Goal: Task Accomplishment & Management: Use online tool/utility

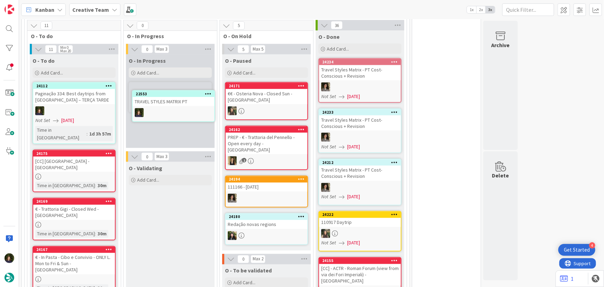
scroll to position [512, 0]
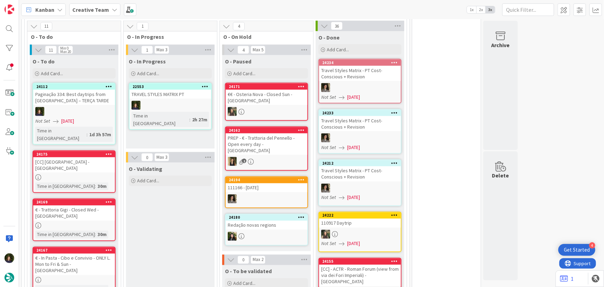
click at [169, 101] on div at bounding box center [171, 105] width 82 height 9
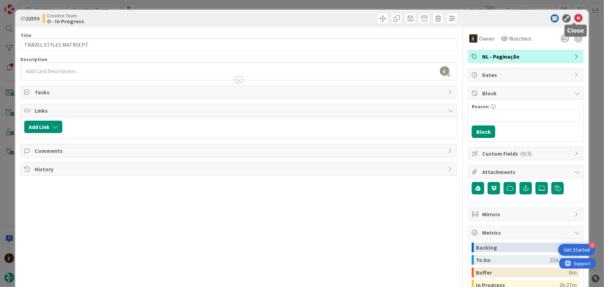
click at [575, 18] on icon at bounding box center [579, 18] width 8 height 8
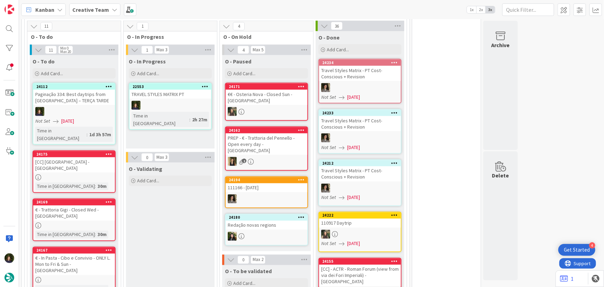
click at [159, 90] on div "TRAVEL STYLES MATRIX PT" at bounding box center [171, 94] width 82 height 9
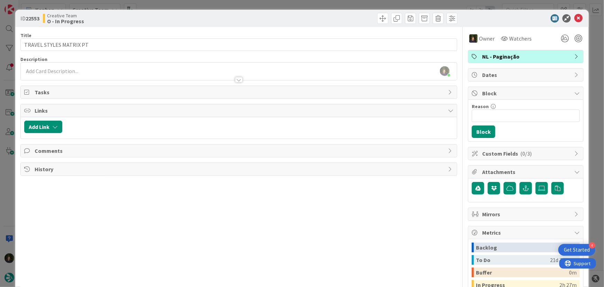
click at [520, 56] on span "NL - Paginação" at bounding box center [527, 56] width 89 height 8
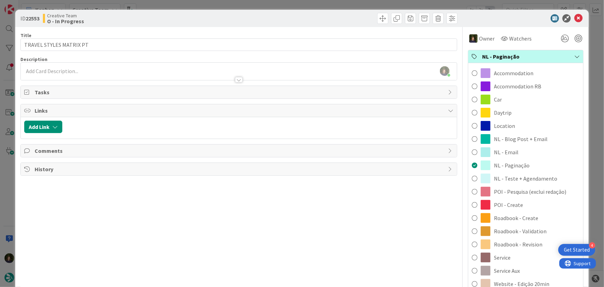
click at [525, 62] on div "NL - Paginação" at bounding box center [526, 56] width 115 height 13
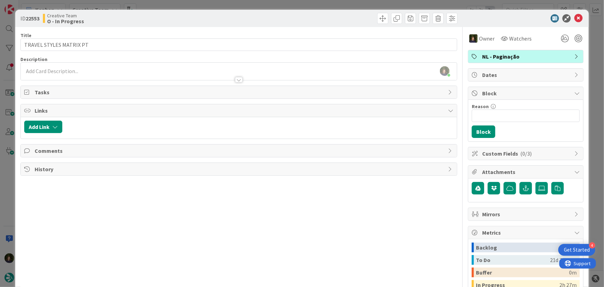
click at [511, 56] on span "NL - Paginação" at bounding box center [527, 56] width 89 height 8
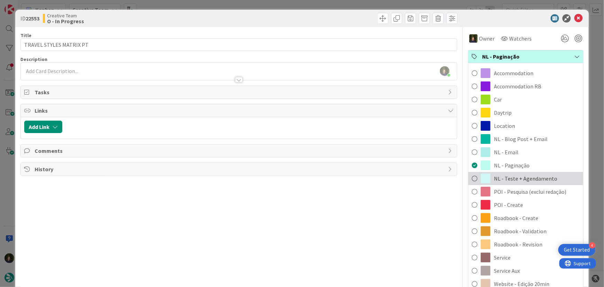
click at [514, 179] on span "NL - Teste + Agendamento" at bounding box center [525, 178] width 63 height 8
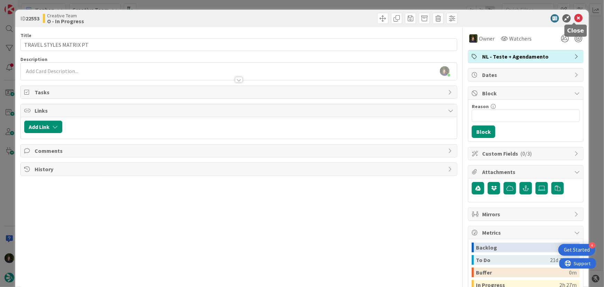
click at [575, 18] on icon at bounding box center [579, 18] width 8 height 8
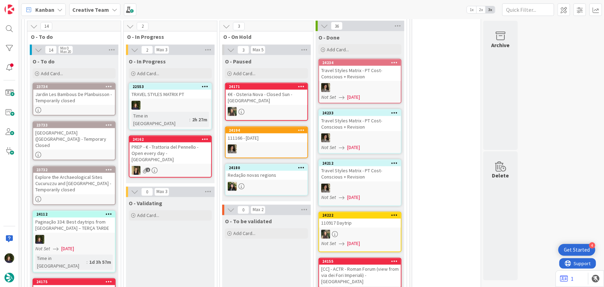
click at [207, 84] on icon at bounding box center [205, 86] width 7 height 5
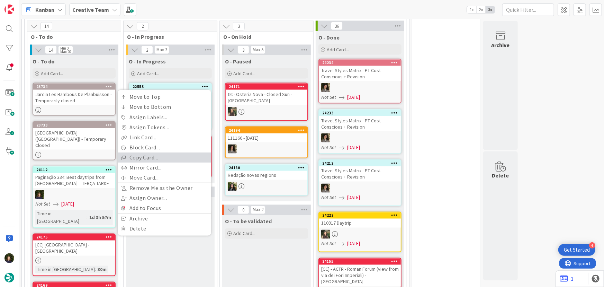
click at [167, 153] on link "Copy Card..." at bounding box center [165, 158] width 94 height 10
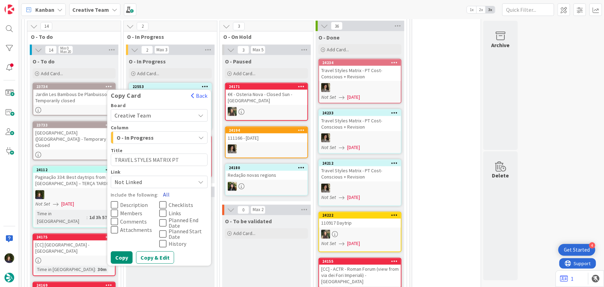
click at [168, 188] on button "All" at bounding box center [167, 194] width 16 height 12
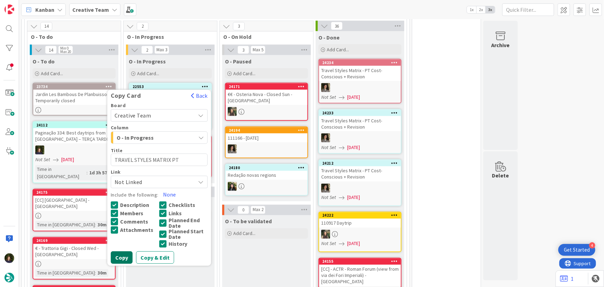
click at [124, 251] on button "Copy" at bounding box center [122, 257] width 22 height 12
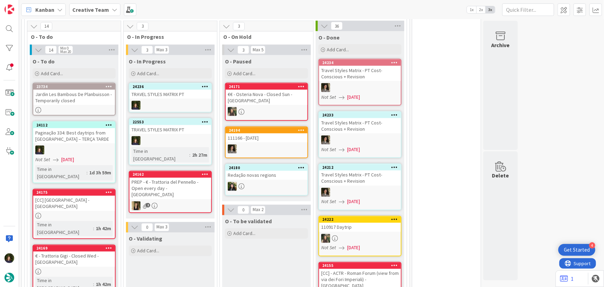
click at [207, 84] on icon at bounding box center [205, 86] width 7 height 5
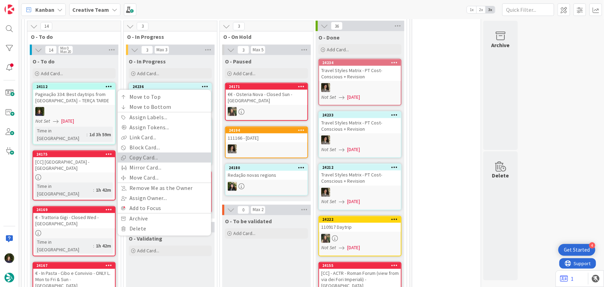
click at [162, 153] on link "Copy Card..." at bounding box center [165, 158] width 94 height 10
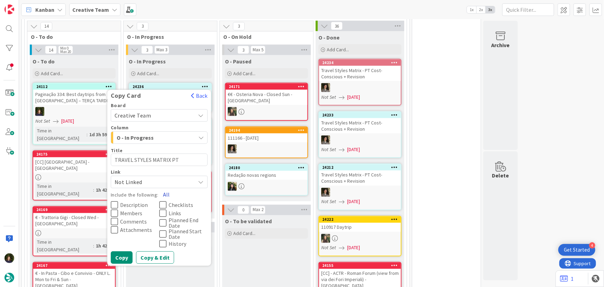
click at [167, 188] on button "All" at bounding box center [167, 194] width 16 height 12
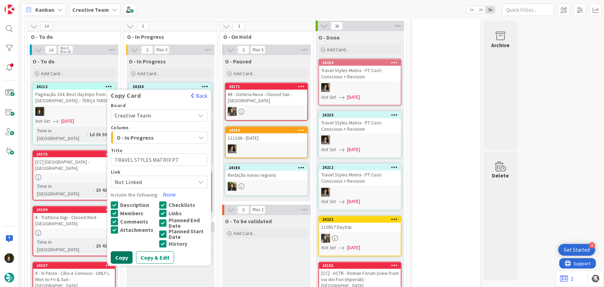
click at [123, 251] on button "Copy" at bounding box center [122, 257] width 22 height 12
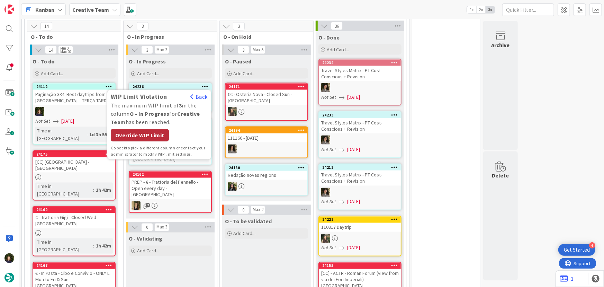
click at [145, 129] on div "Override WIP Limit" at bounding box center [140, 135] width 58 height 12
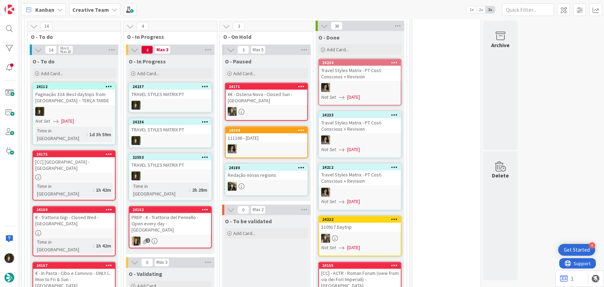
click at [207, 84] on icon at bounding box center [205, 86] width 7 height 5
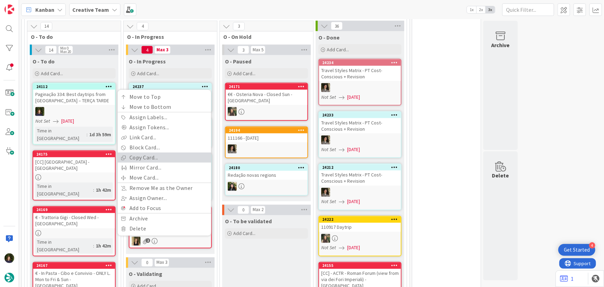
click at [171, 153] on link "Copy Card..." at bounding box center [165, 158] width 94 height 10
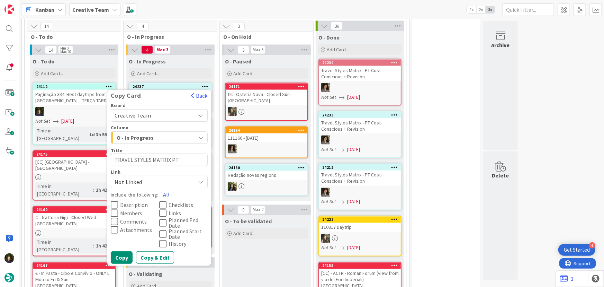
click at [167, 188] on button "All" at bounding box center [167, 194] width 16 height 12
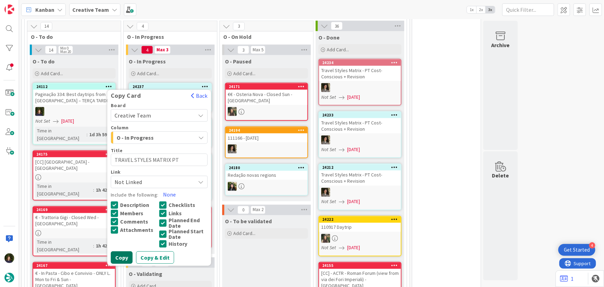
click at [123, 251] on button "Copy" at bounding box center [122, 257] width 22 height 12
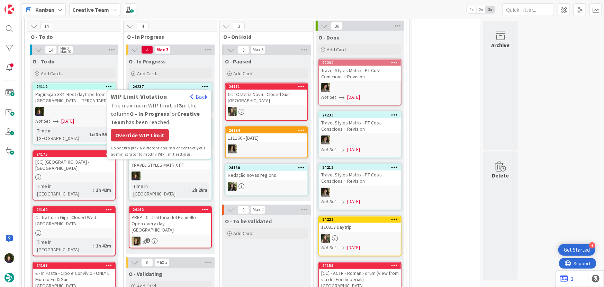
click at [140, 129] on div "Override WIP Limit" at bounding box center [140, 135] width 58 height 12
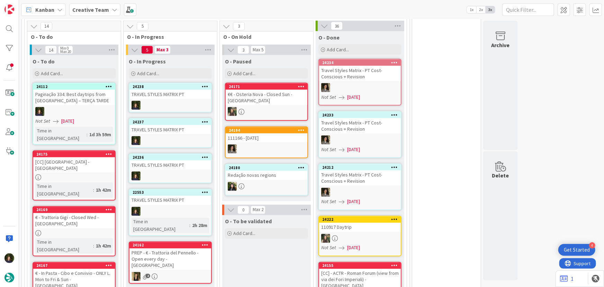
click at [204, 84] on icon at bounding box center [205, 86] width 7 height 5
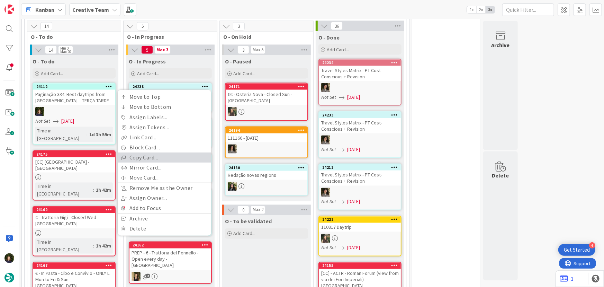
click at [167, 153] on link "Copy Card..." at bounding box center [165, 158] width 94 height 10
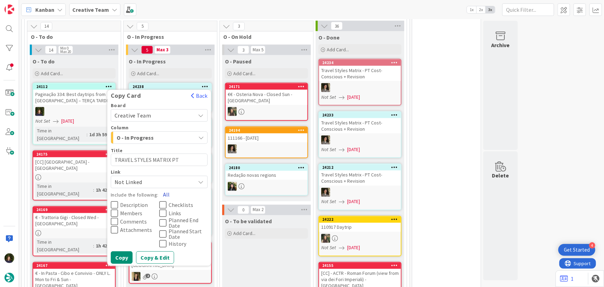
click at [168, 188] on button "All" at bounding box center [167, 194] width 16 height 12
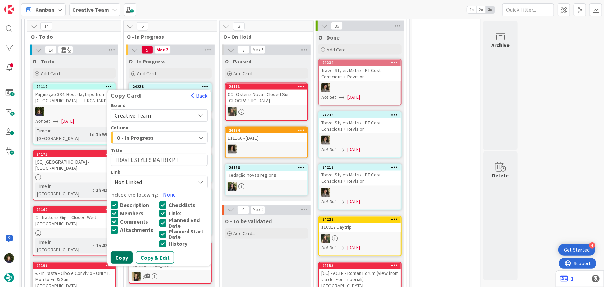
click at [117, 251] on button "Copy" at bounding box center [122, 257] width 22 height 12
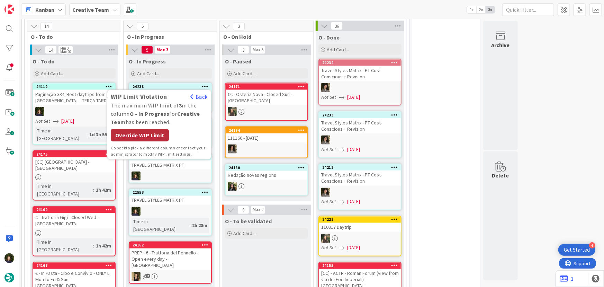
click at [148, 129] on div "Override WIP Limit" at bounding box center [140, 135] width 58 height 12
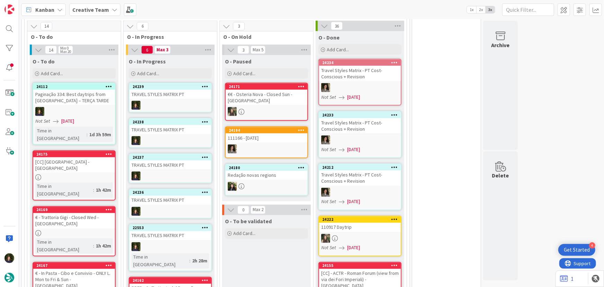
click at [206, 84] on icon at bounding box center [205, 86] width 7 height 5
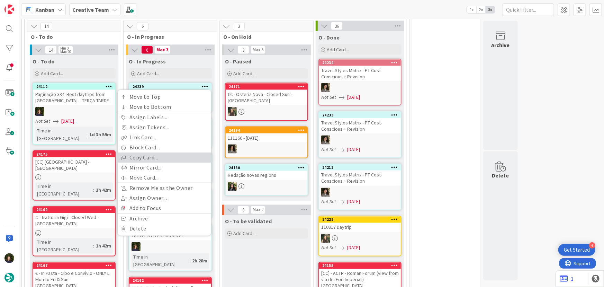
click at [164, 153] on link "Copy Card..." at bounding box center [165, 158] width 94 height 10
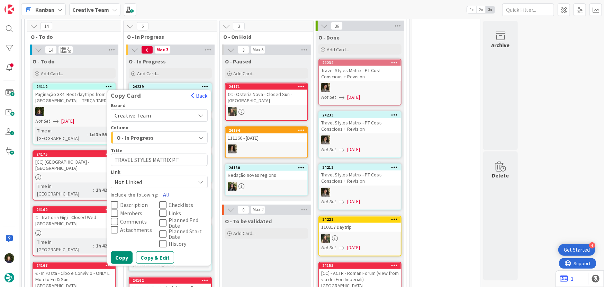
click at [162, 188] on button "All" at bounding box center [167, 194] width 16 height 12
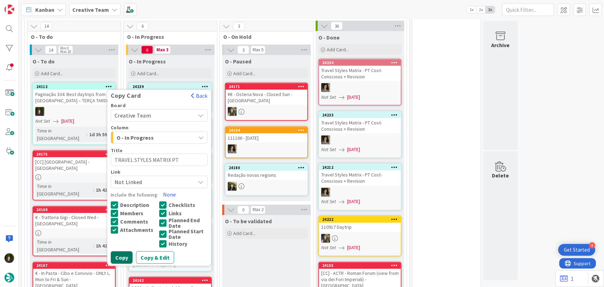
click at [121, 251] on button "Copy" at bounding box center [122, 257] width 22 height 12
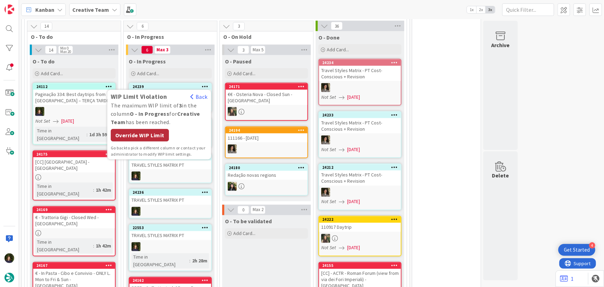
click at [151, 129] on div "Override WIP Limit" at bounding box center [140, 135] width 58 height 12
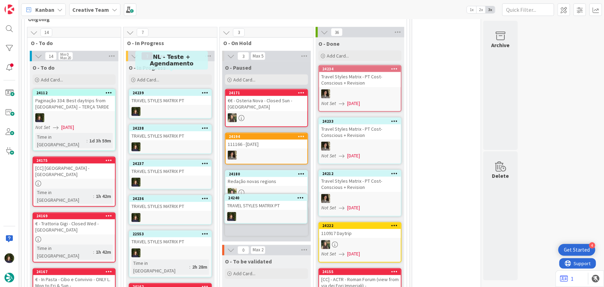
scroll to position [507, 0]
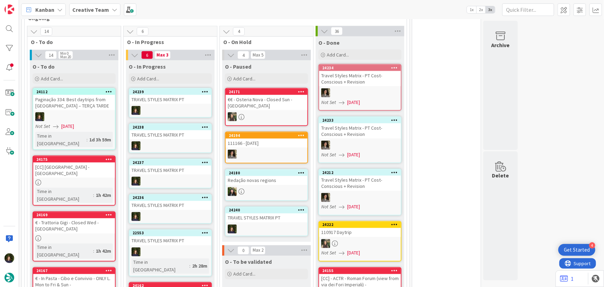
type textarea "x"
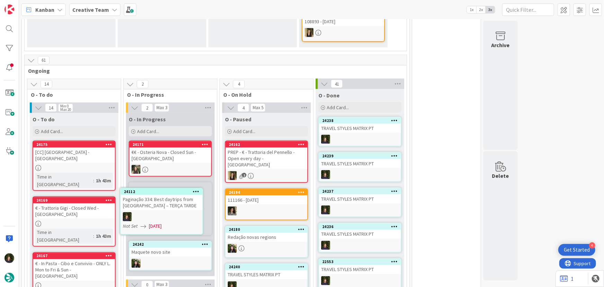
scroll to position [456, 0]
